Goal: Information Seeking & Learning: Check status

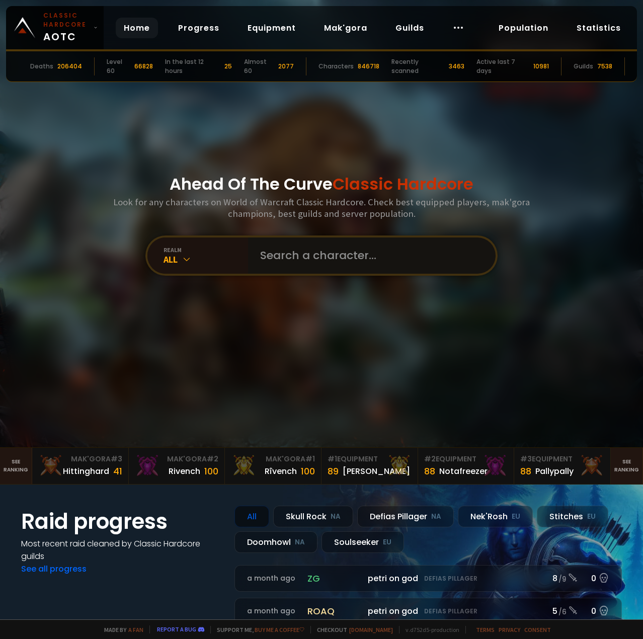
click at [291, 259] on input "text" at bounding box center [369, 256] width 230 height 36
type input "Snvke"
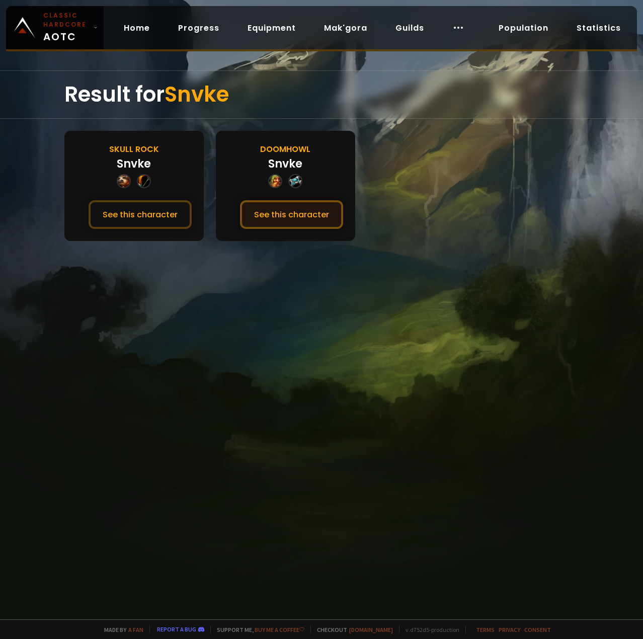
click at [280, 207] on button "See this character" at bounding box center [291, 214] width 103 height 29
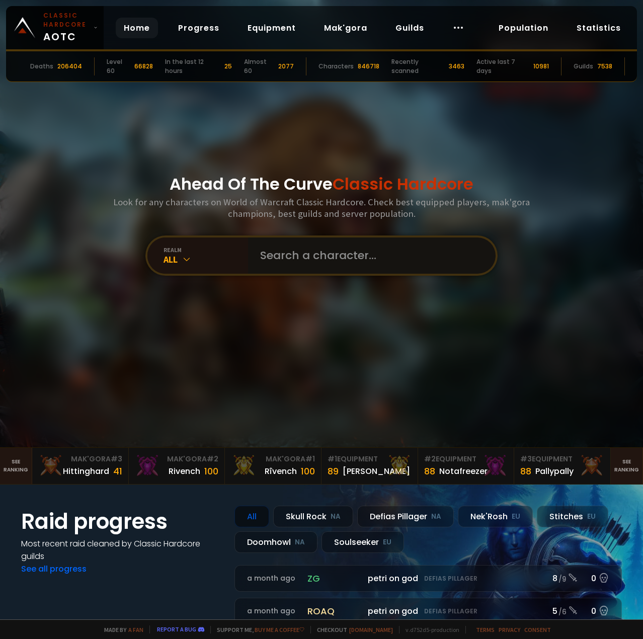
click at [298, 254] on input "text" at bounding box center [369, 256] width 230 height 36
type input "Clearness"
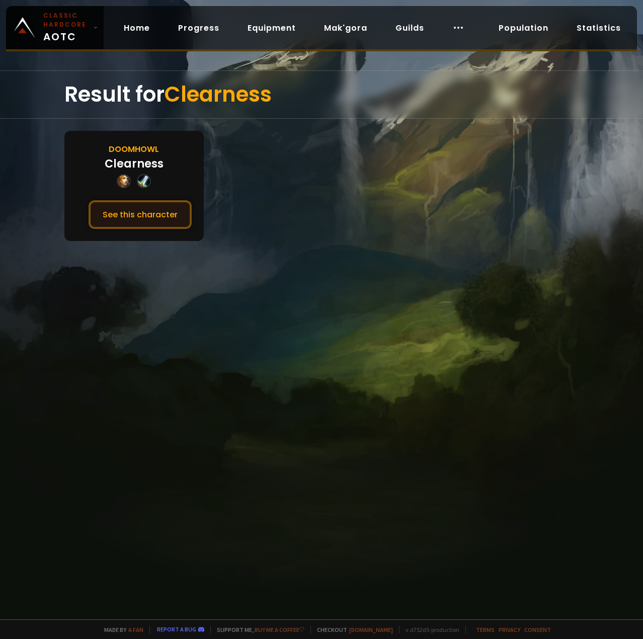
click at [122, 215] on button "See this character" at bounding box center [140, 214] width 103 height 29
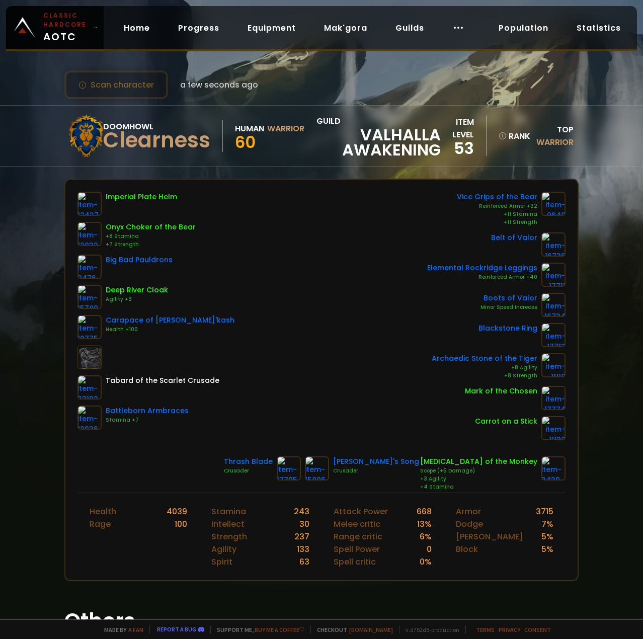
click at [284, 351] on div "Imperial Plate Helm Onyx Choker of the Bear +8 Stamina +7 Strength Big Bad Paul…" at bounding box center [322, 316] width 488 height 249
